Goal: Task Accomplishment & Management: Use online tool/utility

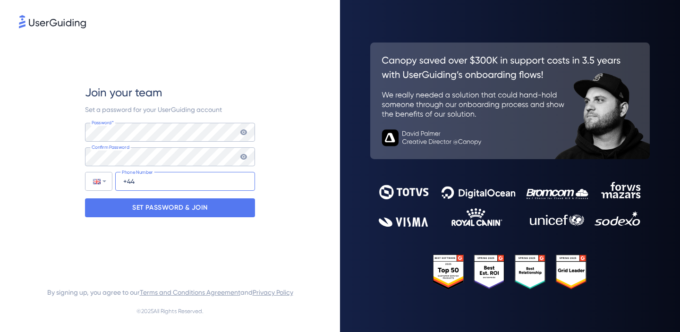
click at [189, 178] on input "+44" at bounding box center [185, 181] width 140 height 19
type input "+44 7721 698963"
click at [185, 220] on div "Join your team Set a password for your UserGuiding account Password* Your passw…" at bounding box center [170, 150] width 170 height 241
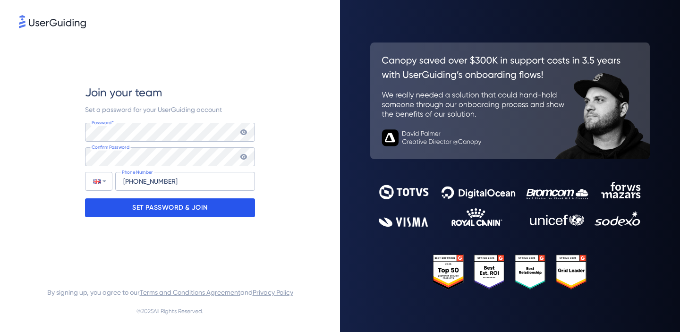
click at [186, 211] on p "SET PASSWORD & JOIN" at bounding box center [170, 207] width 76 height 15
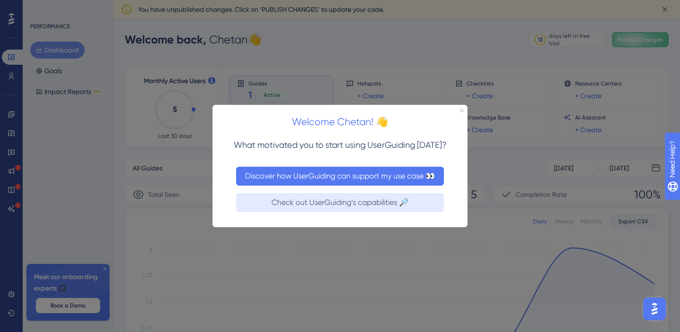
click at [369, 174] on button "Discover how UserGuiding can support my use case 👀" at bounding box center [340, 175] width 208 height 19
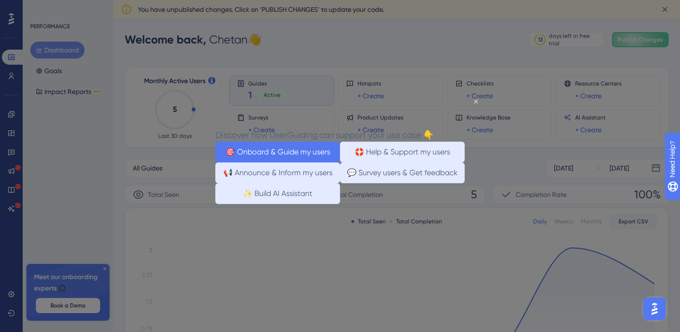
click at [277, 149] on button "🎯 Onboard & Guide my users" at bounding box center [277, 151] width 125 height 21
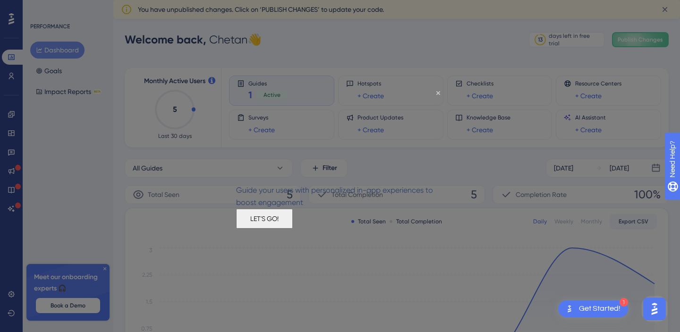
click at [293, 227] on button "LET'S GO!" at bounding box center [264, 218] width 57 height 20
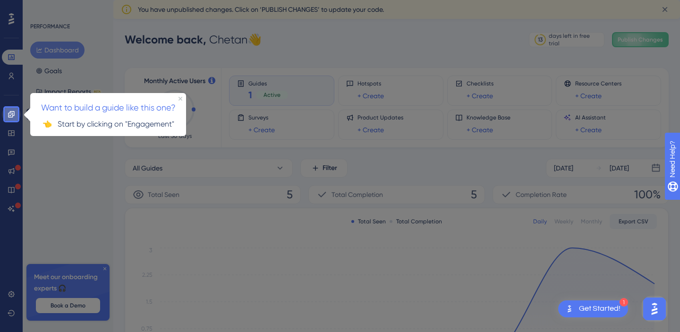
click at [13, 115] on icon at bounding box center [12, 114] width 8 height 8
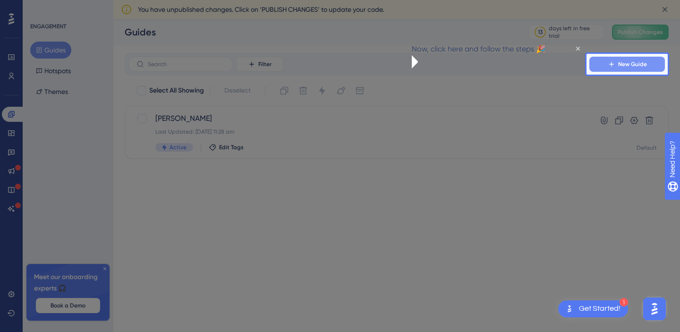
click at [608, 65] on icon at bounding box center [612, 64] width 8 height 8
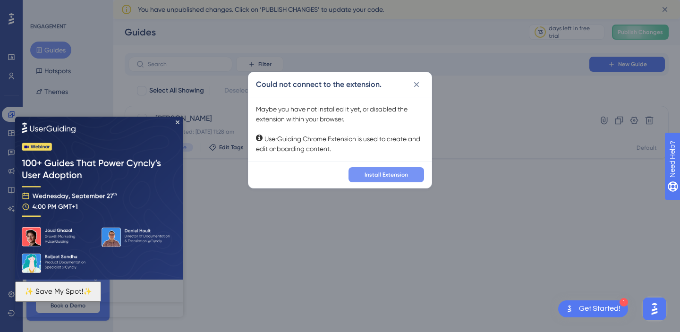
click at [390, 177] on span "Install Extension" at bounding box center [386, 175] width 43 height 8
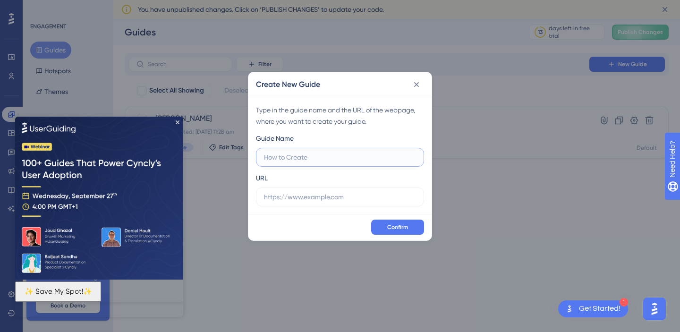
click at [372, 155] on input "text" at bounding box center [340, 157] width 152 height 10
type input "Welcome to Brandy"
click at [319, 195] on input "text" at bounding box center [340, 197] width 152 height 10
paste input "https://brandy.deepsolv.ai/home"
type input "https://brandy.deepsolv.ai/home"
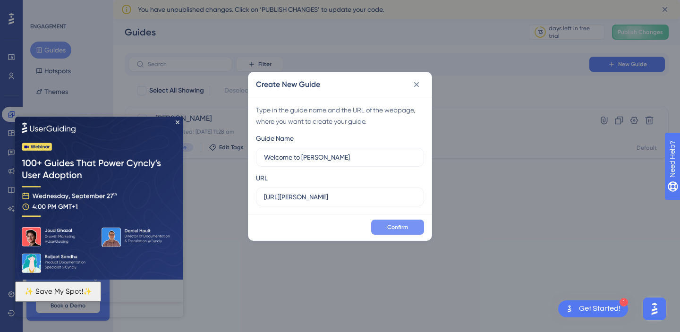
click at [392, 223] on span "Confirm" at bounding box center [397, 227] width 21 height 8
